Goal: Task Accomplishment & Management: Complete application form

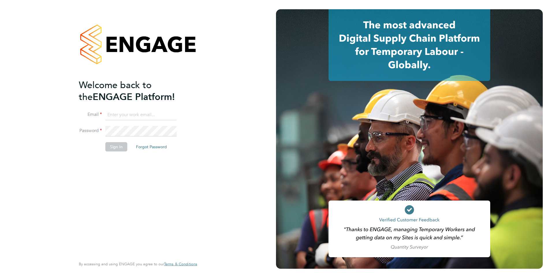
type input "rburns@skilledcareers.co.uk"
click at [113, 147] on button "Sign In" at bounding box center [116, 146] width 22 height 9
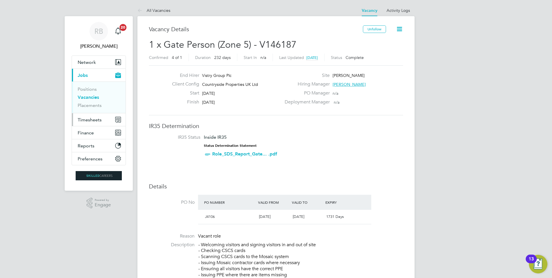
click at [103, 120] on button "Timesheets" at bounding box center [99, 119] width 54 height 13
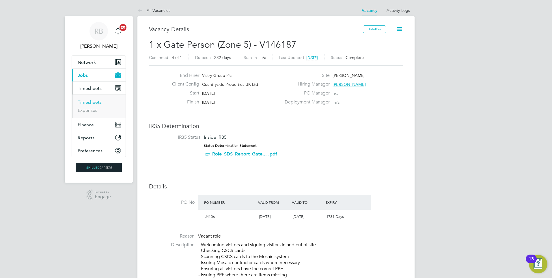
click at [95, 102] on link "Timesheets" at bounding box center [90, 101] width 24 height 5
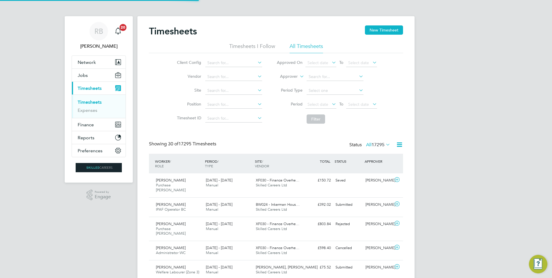
scroll to position [15, 50]
click at [89, 77] on button "Jobs" at bounding box center [99, 75] width 54 height 13
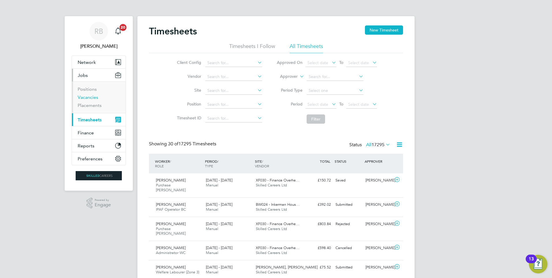
drag, startPoint x: 95, startPoint y: 97, endPoint x: 99, endPoint y: 96, distance: 3.5
click at [95, 97] on link "Vacancies" at bounding box center [88, 96] width 21 height 5
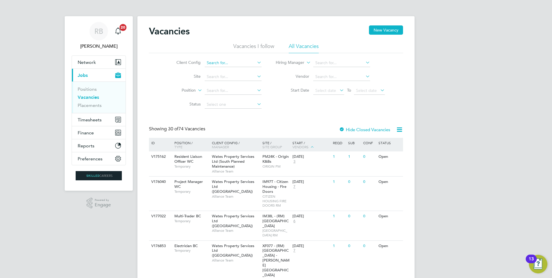
click at [228, 61] on input at bounding box center [233, 63] width 57 height 8
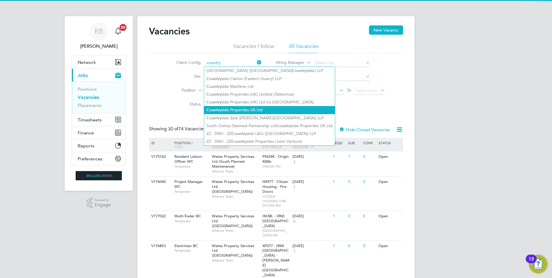
click at [256, 109] on li "Country side Properties UK Ltd" at bounding box center [269, 110] width 131 height 8
type input "Countryside Properties UK Ltd"
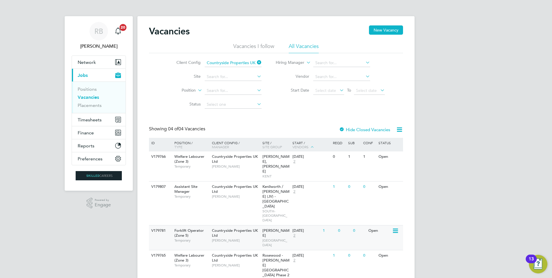
click at [233, 225] on div "Countryside Properties UK Ltd Jamie Bayliss" at bounding box center [236, 235] width 51 height 20
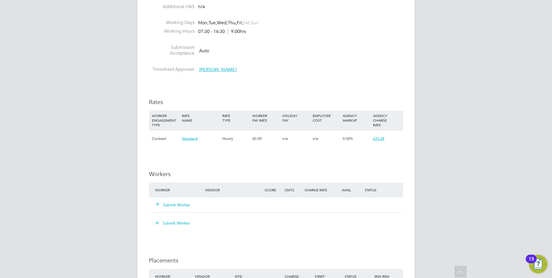
scroll to position [347, 0]
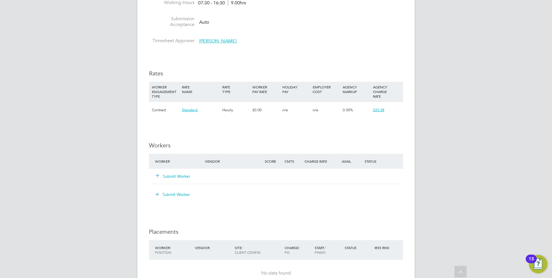
click at [183, 176] on button "Submit Worker" at bounding box center [173, 176] width 35 height 6
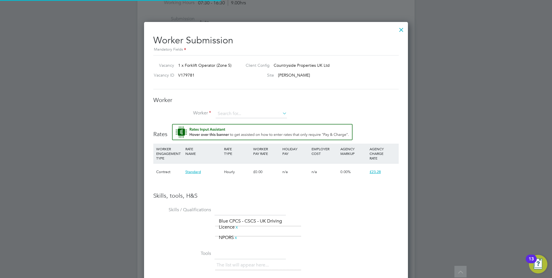
scroll to position [17, 39]
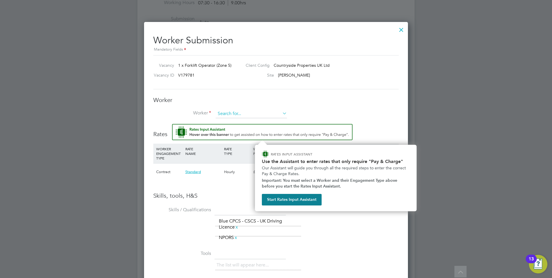
click at [242, 114] on input at bounding box center [251, 113] width 71 height 9
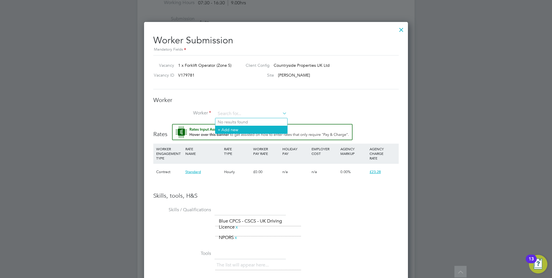
click at [237, 130] on li "+ Add new" at bounding box center [251, 130] width 72 height 8
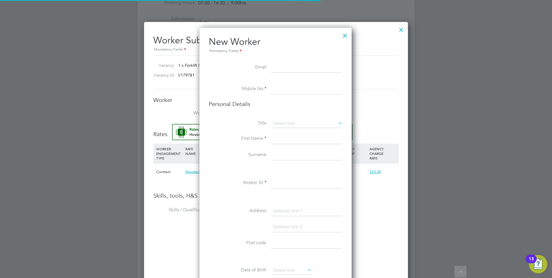
scroll to position [489, 153]
click at [276, 88] on input at bounding box center [306, 89] width 71 height 10
paste input "07779721395"
type input "07779721395"
click at [289, 125] on input at bounding box center [306, 123] width 71 height 9
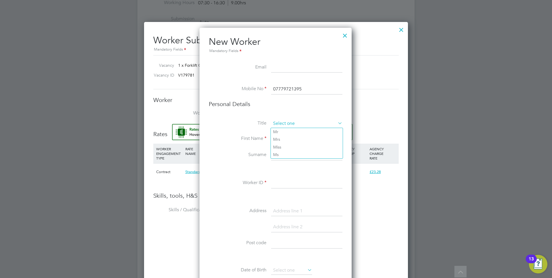
click at [285, 132] on li "Mr" at bounding box center [307, 132] width 72 height 8
type input "Mr"
click at [280, 135] on input at bounding box center [306, 139] width 71 height 10
type input "[PERSON_NAME]"
type input "Orange"
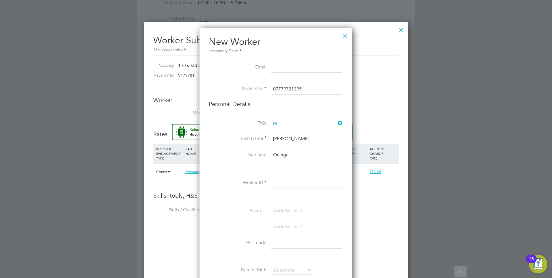
paste input "503986"
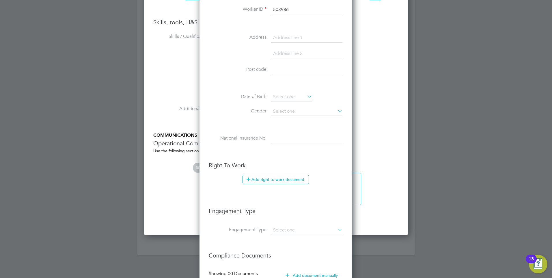
scroll to position [585, 0]
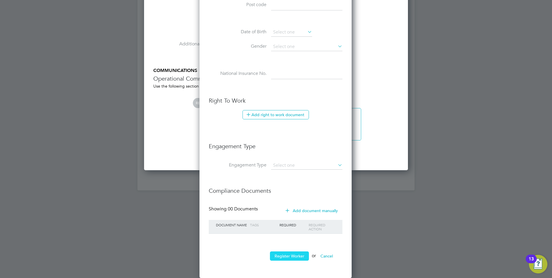
type input "503986"
click at [290, 258] on button "Register Worker" at bounding box center [289, 255] width 39 height 9
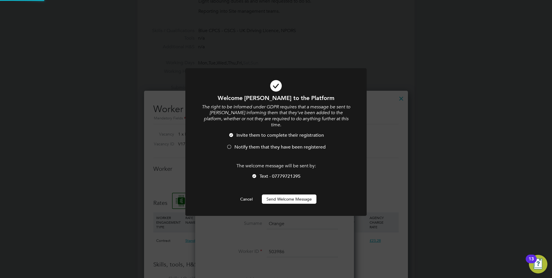
scroll to position [0, 0]
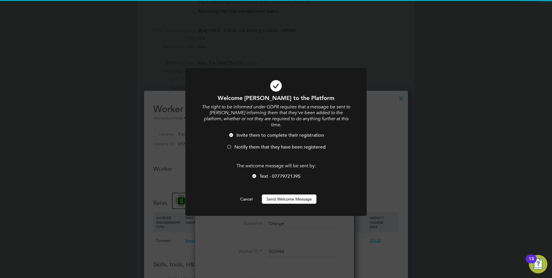
click at [289, 194] on button "Send Welcome Message" at bounding box center [289, 198] width 55 height 9
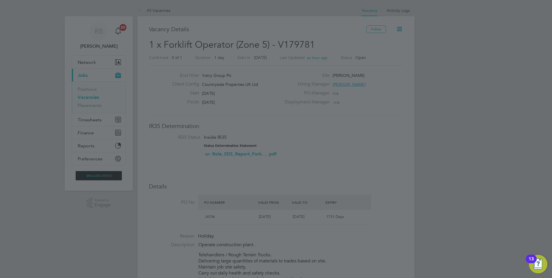
scroll to position [278, 0]
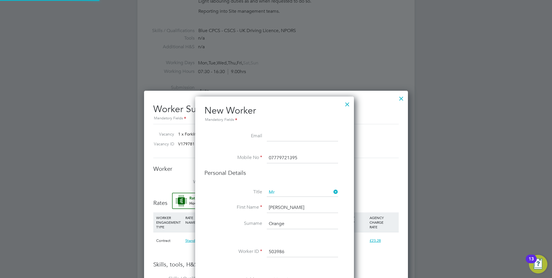
type input "[PERSON_NAME] (503986)"
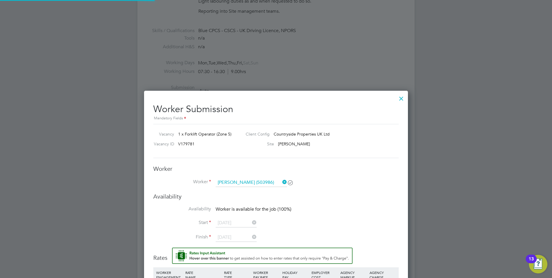
scroll to position [3, 3]
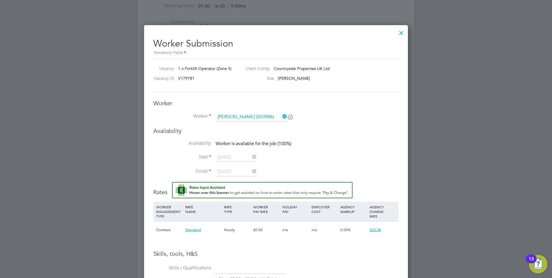
click at [402, 31] on div at bounding box center [401, 31] width 10 height 10
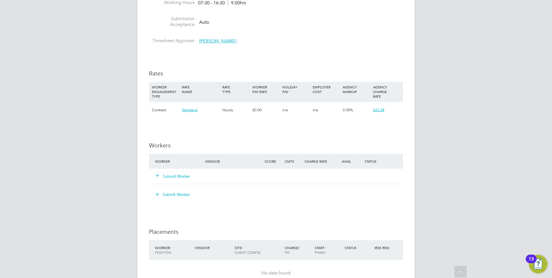
click at [175, 176] on button "Submit Worker" at bounding box center [173, 176] width 35 height 6
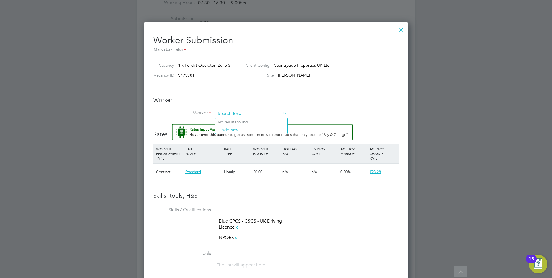
paste input "503986"
click at [253, 122] on b "503986" at bounding box center [260, 122] width 14 height 5
type input "[PERSON_NAME] (503986)"
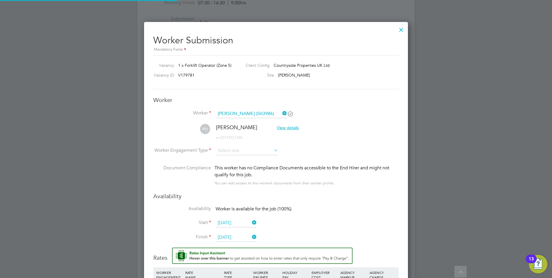
click at [231, 155] on li "Worker Engagement Type" at bounding box center [276, 155] width 246 height 18
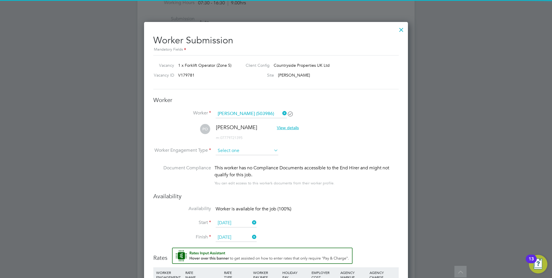
click at [238, 149] on input at bounding box center [247, 150] width 63 height 9
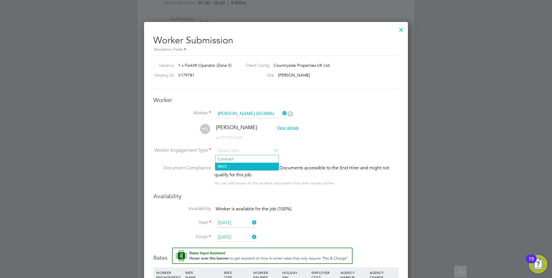
drag, startPoint x: 235, startPoint y: 157, endPoint x: 234, endPoint y: 164, distance: 6.7
click at [235, 157] on li "Contract" at bounding box center [246, 159] width 63 height 8
type input "Contract"
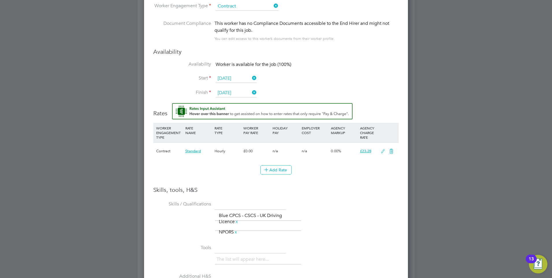
click at [383, 151] on icon at bounding box center [383, 151] width 7 height 5
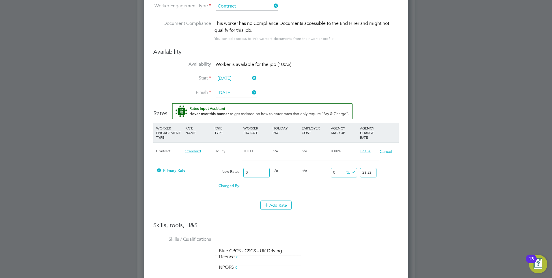
drag, startPoint x: 252, startPoint y: 172, endPoint x: 96, endPoint y: 155, distance: 157.3
click at [184, 172] on div "Primary Rate New Rates: 0 0 n/a 0 n/a 0 0 % 23.28" at bounding box center [276, 172] width 246 height 15
type input "2"
type input "21"
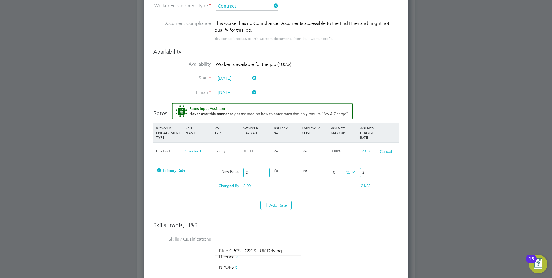
type input "21"
drag, startPoint x: 370, startPoint y: 173, endPoint x: 239, endPoint y: 166, distance: 131.6
click at [239, 166] on div "Primary Rate New Rates: 21 0 n/a 0 n/a 0 0 % 21" at bounding box center [276, 172] width 246 height 15
type input "-90.47619047619048"
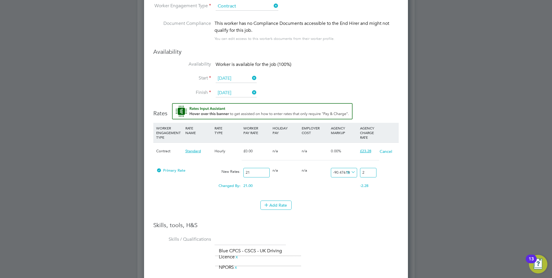
type input "23"
type input "10.476190476190476"
type input "23.2"
type input "10.857142857142858"
type input "23.28"
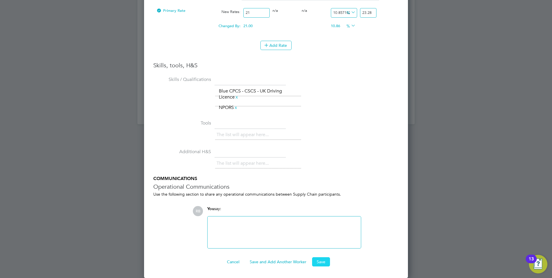
click at [324, 262] on button "Save" at bounding box center [321, 261] width 18 height 9
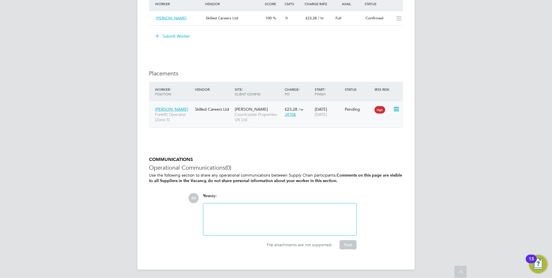
click at [398, 106] on icon at bounding box center [396, 109] width 6 height 7
click at [369, 143] on li "Start" at bounding box center [378, 145] width 41 height 8
type input "[PERSON_NAME]"
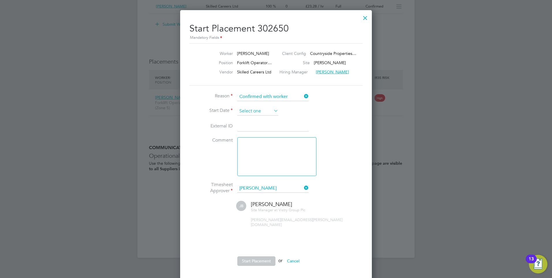
click at [250, 109] on input at bounding box center [257, 111] width 41 height 9
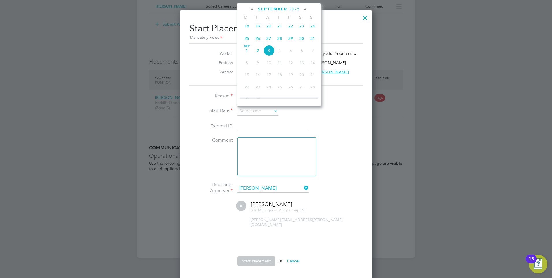
click at [270, 55] on span "3" at bounding box center [268, 50] width 11 height 11
click at [263, 111] on input "[DATE]" at bounding box center [257, 111] width 41 height 9
click at [293, 42] on span "29" at bounding box center [290, 38] width 11 height 11
type input "[DATE]"
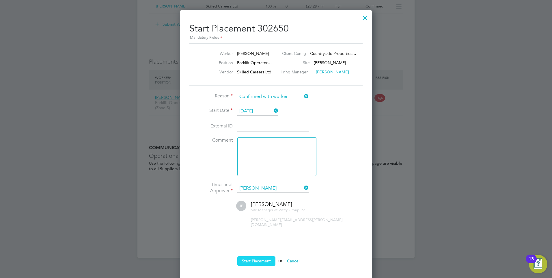
click at [259, 256] on button "Start Placement" at bounding box center [256, 260] width 38 height 9
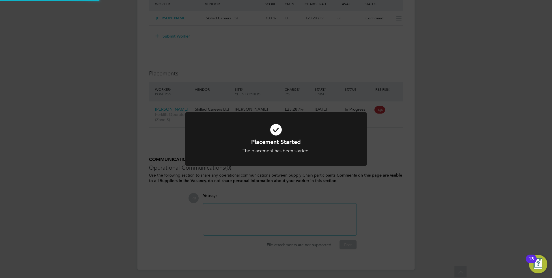
click at [389, 187] on div "Placement Started The placement has been started. Cancel Okay" at bounding box center [276, 139] width 552 height 278
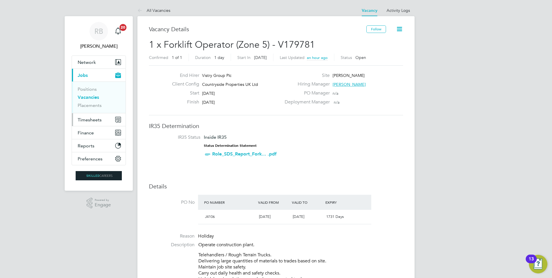
click at [101, 120] on span "Timesheets" at bounding box center [90, 119] width 24 height 5
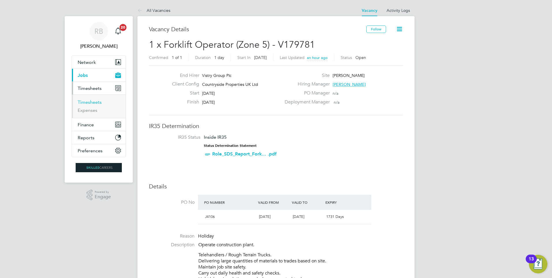
click at [97, 103] on link "Timesheets" at bounding box center [90, 101] width 24 height 5
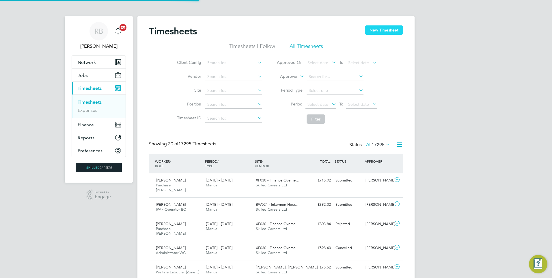
click at [380, 31] on button "New Timesheet" at bounding box center [384, 29] width 38 height 9
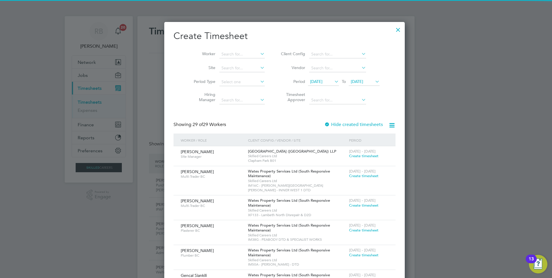
click at [318, 80] on span "[DATE]" at bounding box center [316, 81] width 12 height 5
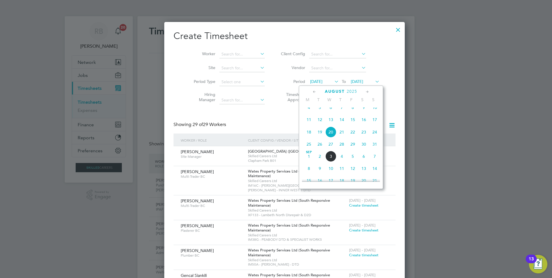
drag, startPoint x: 310, startPoint y: 149, endPoint x: 344, endPoint y: 113, distance: 49.4
click at [310, 149] on span "25" at bounding box center [309, 144] width 11 height 11
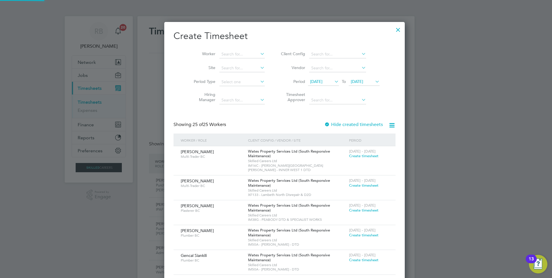
click at [358, 78] on div "[DATE] To [DATE]" at bounding box center [344, 82] width 72 height 8
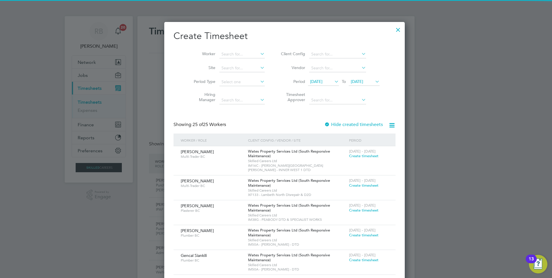
click at [358, 79] on span "[DATE]" at bounding box center [357, 81] width 12 height 5
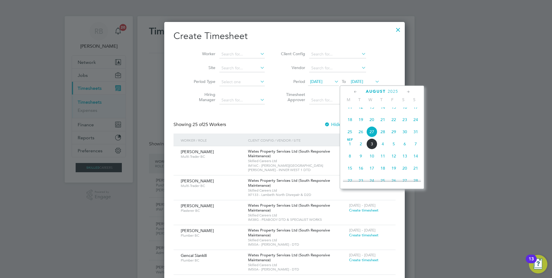
click at [415, 135] on span "31" at bounding box center [415, 131] width 11 height 11
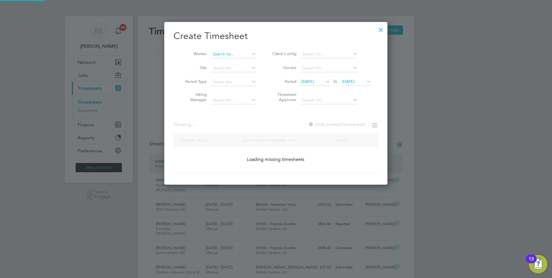
click at [235, 55] on input at bounding box center [233, 54] width 45 height 8
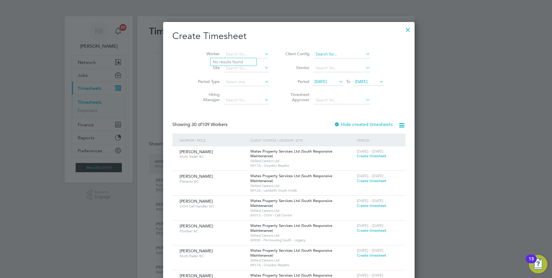
click at [329, 52] on input at bounding box center [342, 54] width 57 height 8
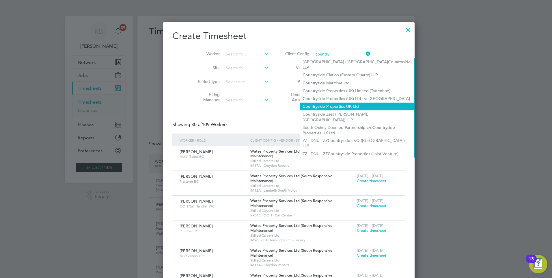
click at [345, 103] on li "Country side Properties UK Ltd" at bounding box center [357, 107] width 114 height 8
type input "Countryside Properties UK Ltd"
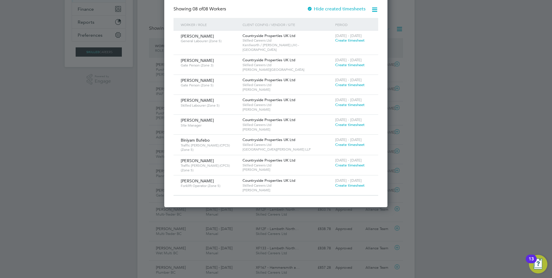
click at [359, 182] on div "[DATE] - [DATE] Create timesheet" at bounding box center [353, 183] width 39 height 16
click at [359, 183] on span "Create timesheet" at bounding box center [349, 185] width 29 height 5
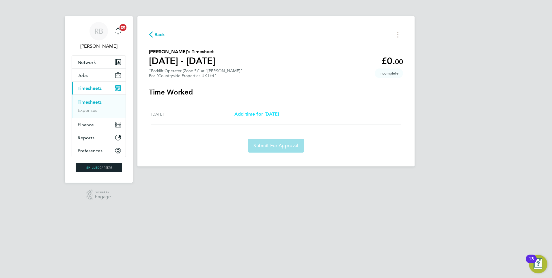
click at [263, 114] on span "Add time for [DATE]" at bounding box center [257, 113] width 44 height 5
select select "30"
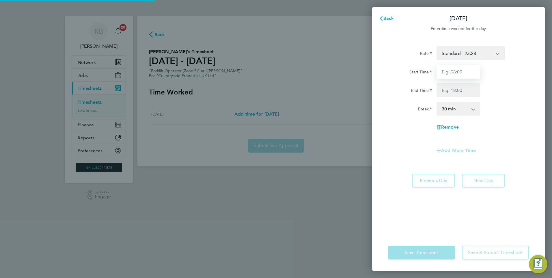
click at [458, 72] on input "Start Time" at bounding box center [459, 72] width 44 height 14
type input "07:30"
type input "16:30"
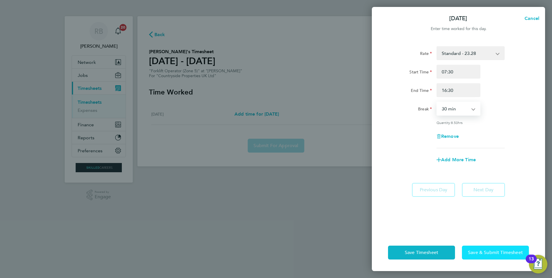
click at [494, 255] on span "Save & Submit Timesheet" at bounding box center [495, 253] width 55 height 6
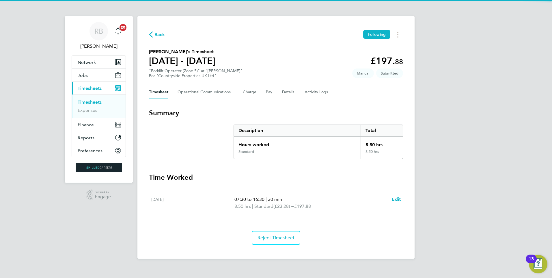
drag, startPoint x: 93, startPoint y: 99, endPoint x: 107, endPoint y: 15, distance: 85.6
click at [93, 99] on ul "Timesheets Expenses" at bounding box center [99, 105] width 54 height 23
